Goal: Task Accomplishment & Management: Complete application form

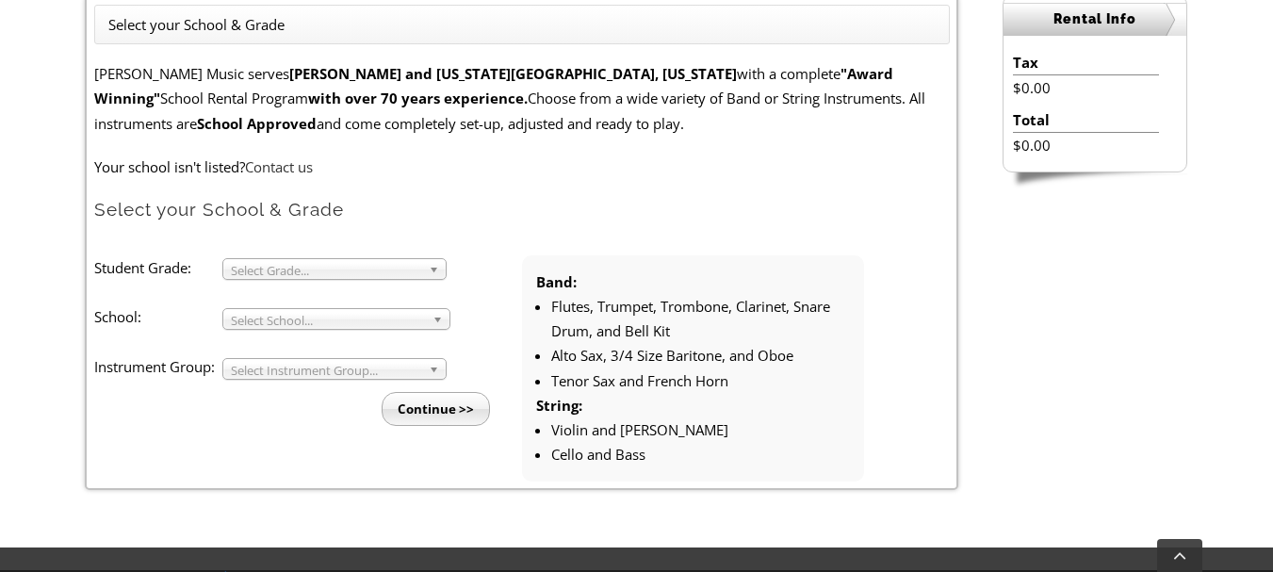
scroll to position [566, 0]
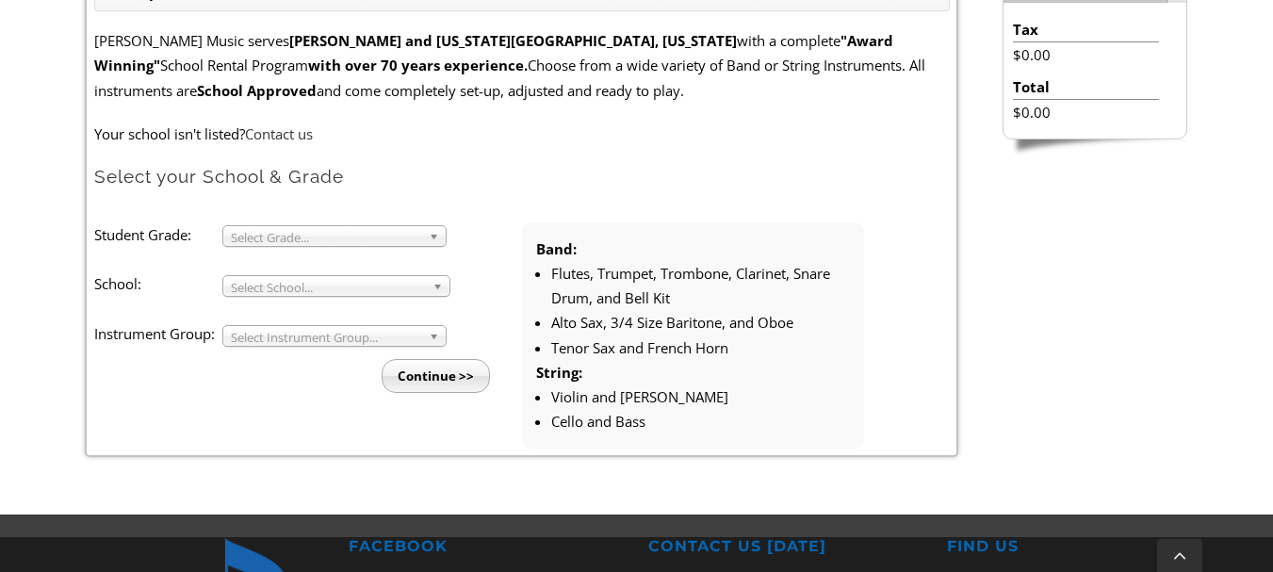
click at [432, 238] on b at bounding box center [437, 236] width 17 height 20
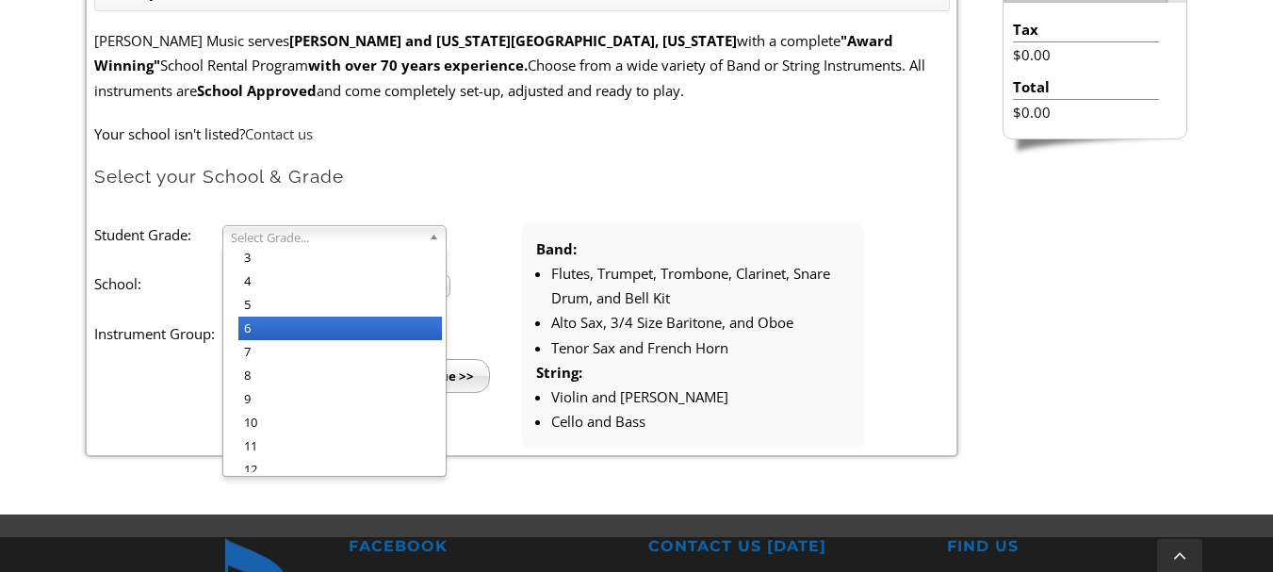
click at [320, 329] on li "6" at bounding box center [340, 329] width 204 height 24
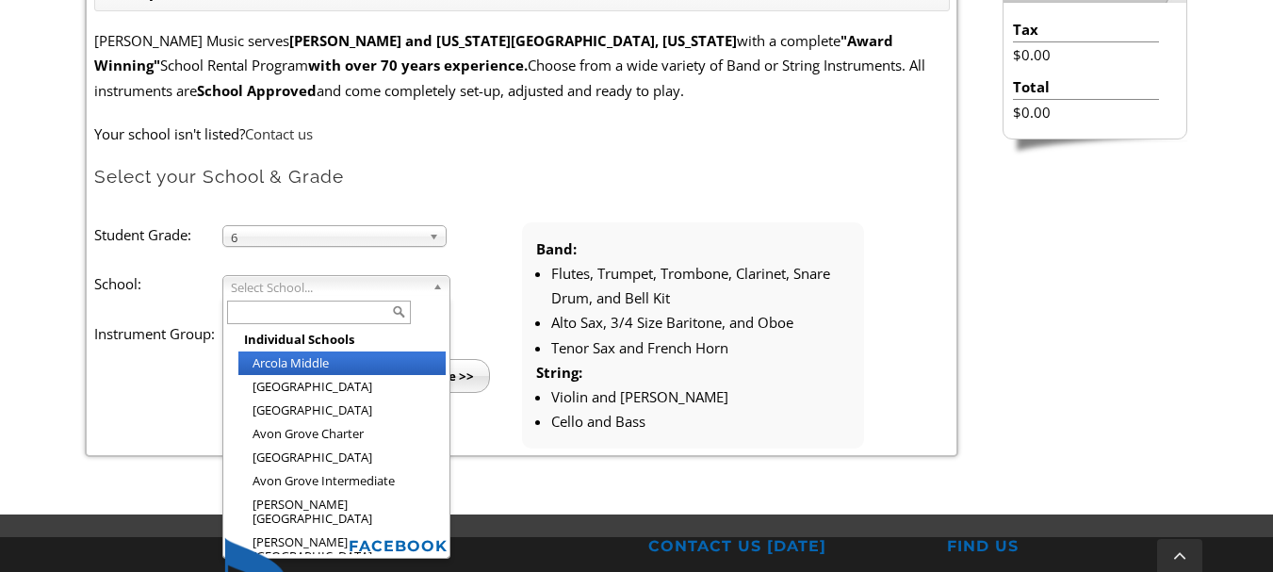
click at [437, 287] on b at bounding box center [441, 286] width 17 height 20
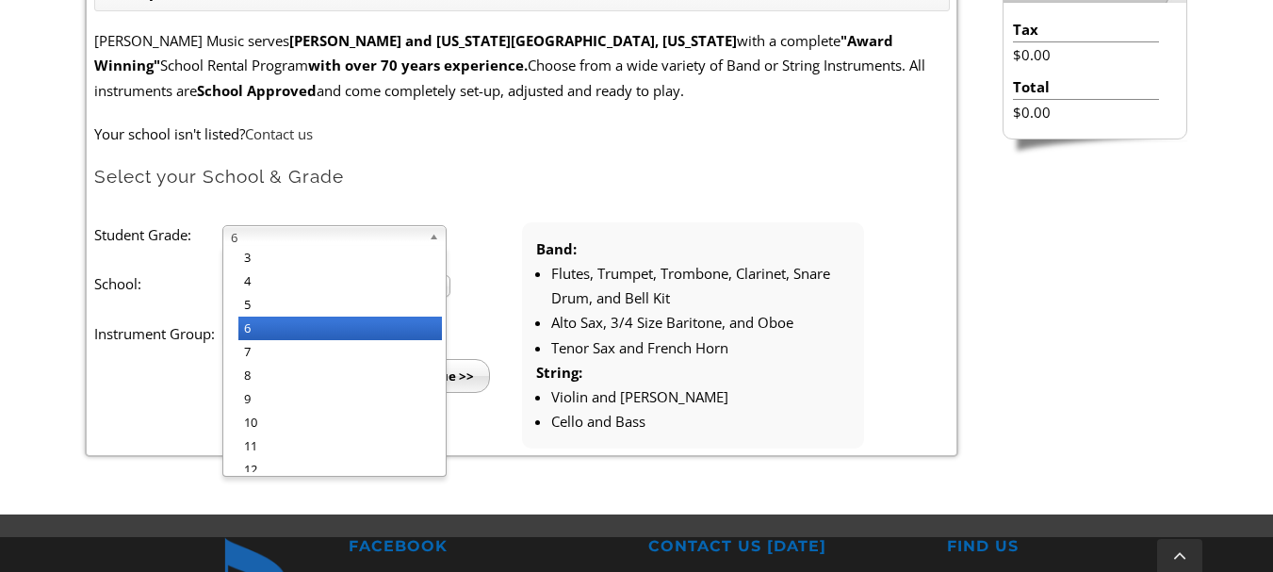
click at [432, 232] on b at bounding box center [437, 236] width 17 height 20
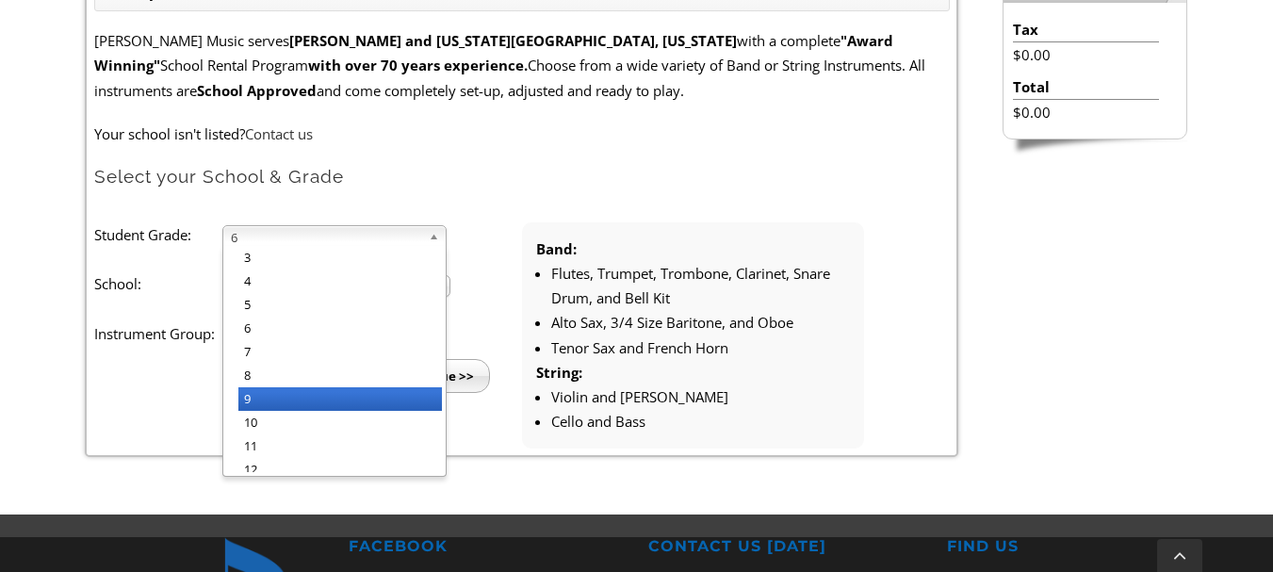
click at [295, 394] on li "9" at bounding box center [340, 399] width 204 height 24
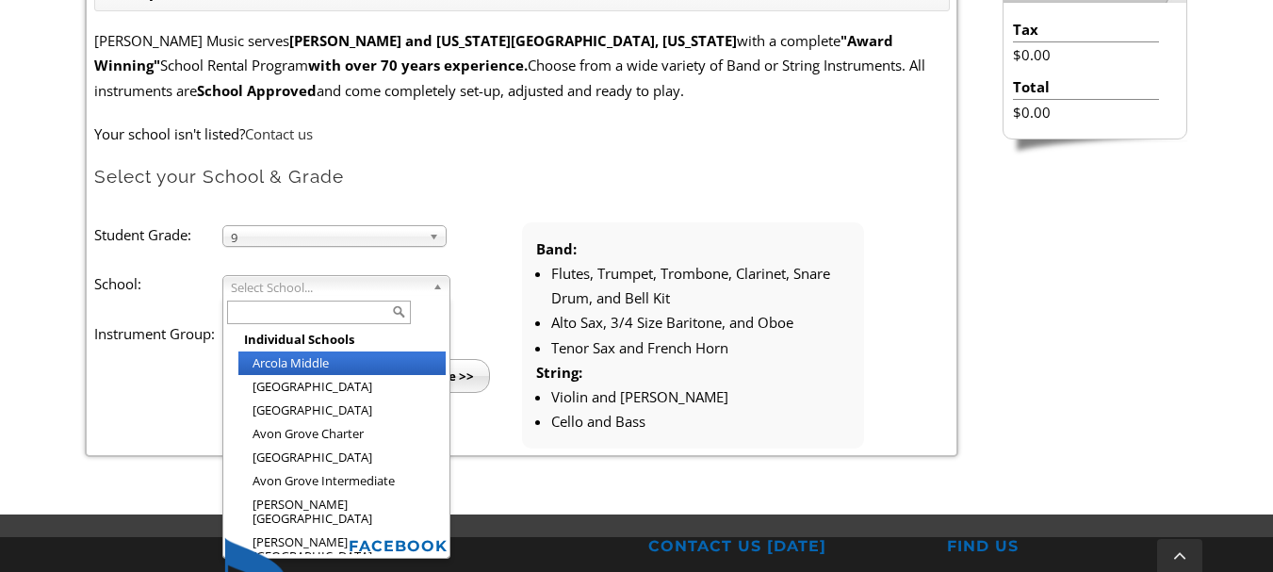
click at [436, 283] on b at bounding box center [441, 286] width 17 height 20
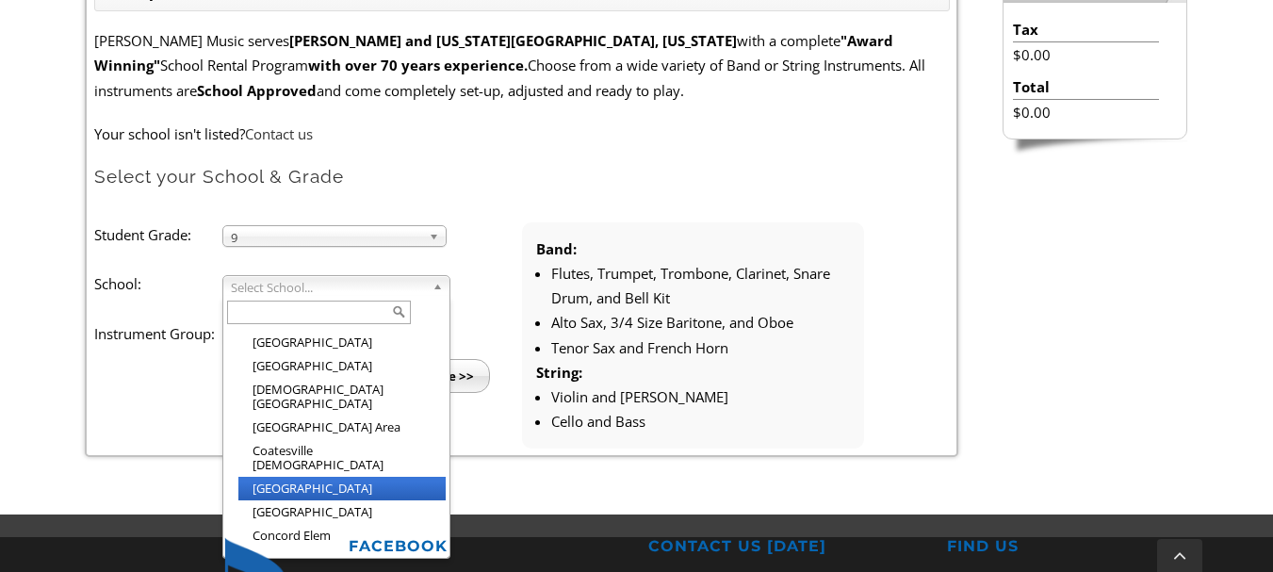
scroll to position [529, 0]
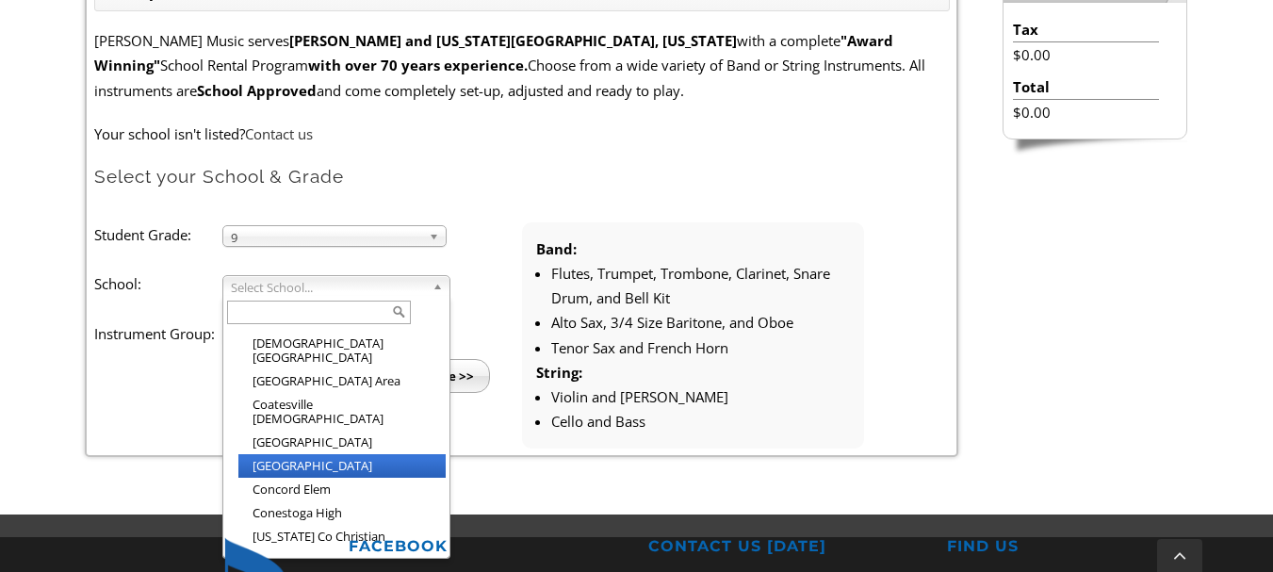
click at [311, 454] on li "[GEOGRAPHIC_DATA]" at bounding box center [341, 466] width 207 height 24
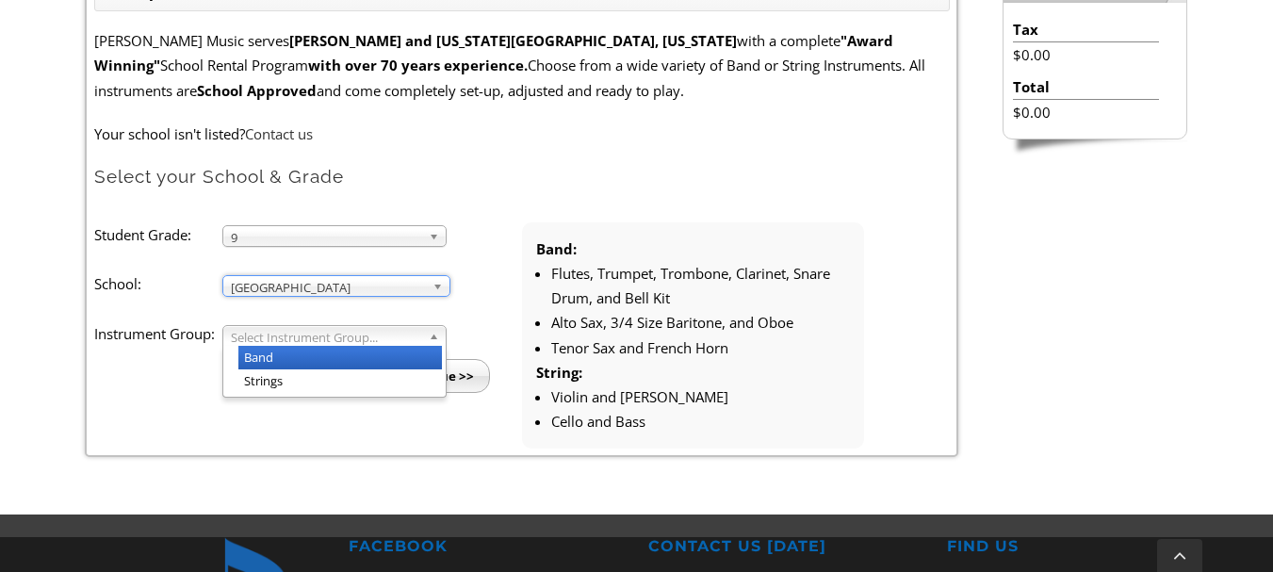
click at [433, 337] on b at bounding box center [437, 336] width 17 height 20
click at [390, 358] on li "Band" at bounding box center [340, 358] width 204 height 24
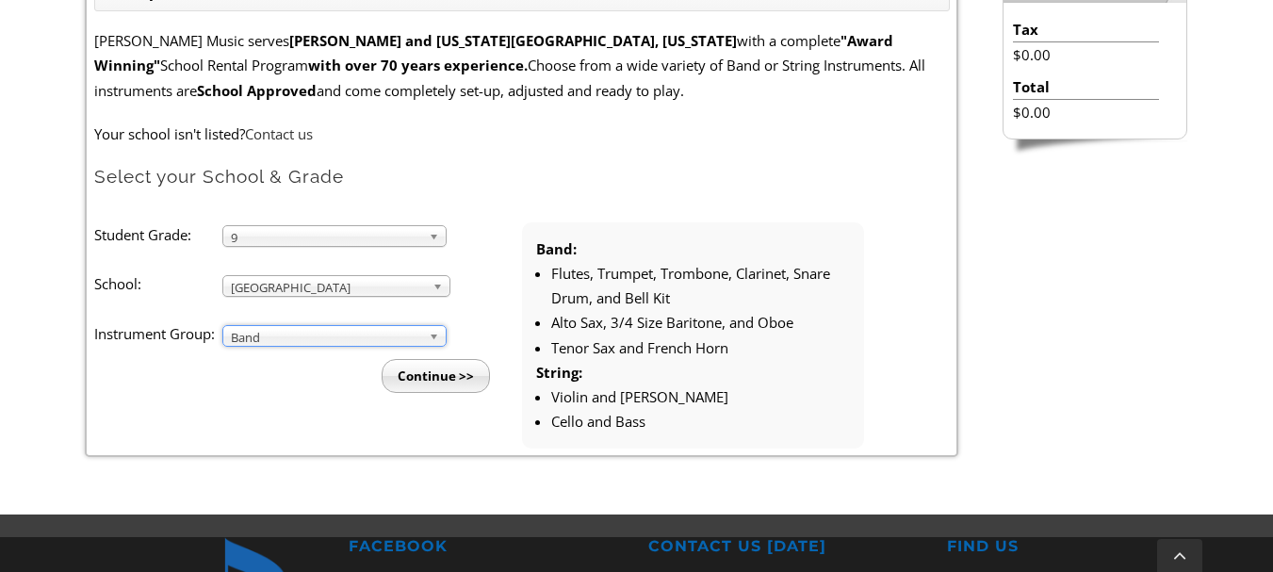
click at [419, 384] on input "Continue >>" at bounding box center [436, 376] width 108 height 34
click at [425, 378] on input "Continue >>" at bounding box center [436, 376] width 108 height 34
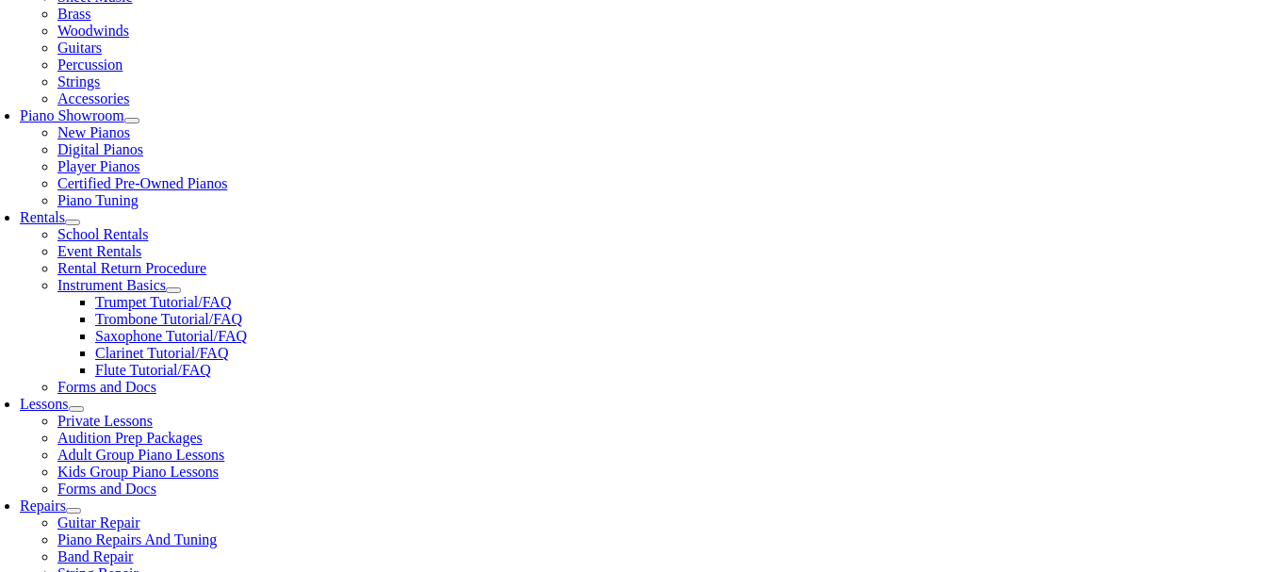
scroll to position [471, 0]
